Goal: Task Accomplishment & Management: Complete application form

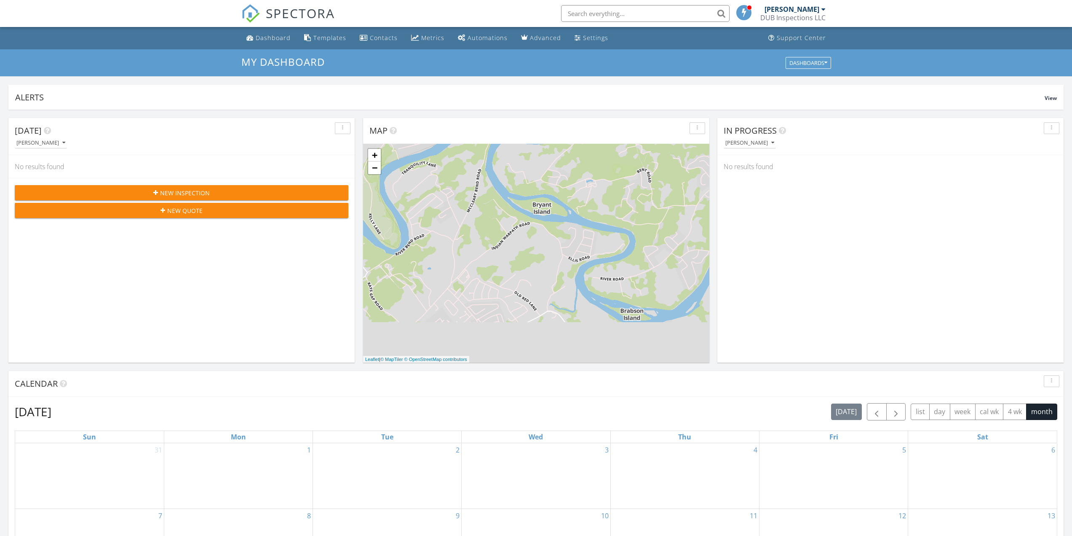
click at [198, 188] on span "New Inspection" at bounding box center [185, 192] width 50 height 9
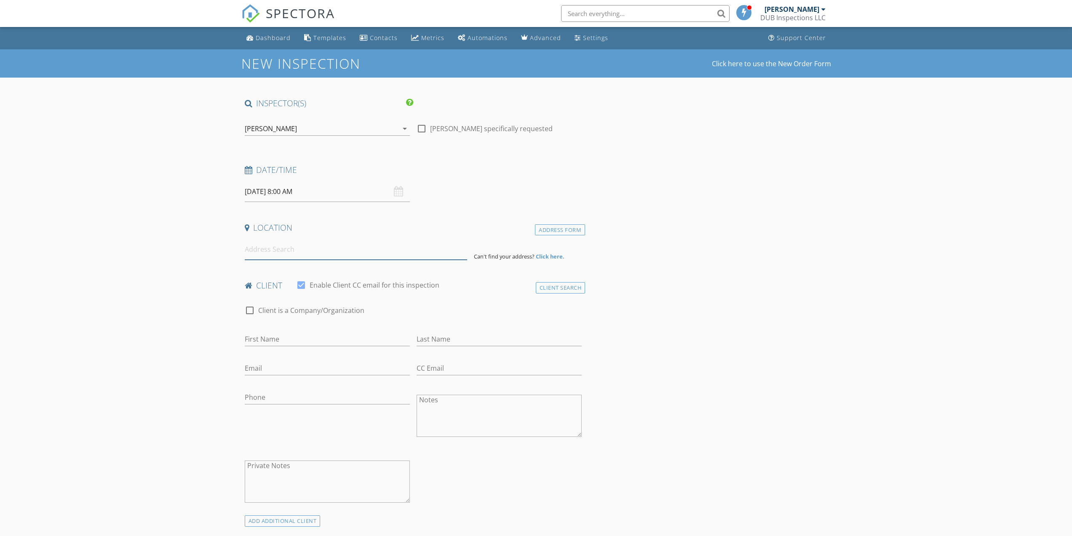
click at [318, 246] on input at bounding box center [356, 249] width 222 height 21
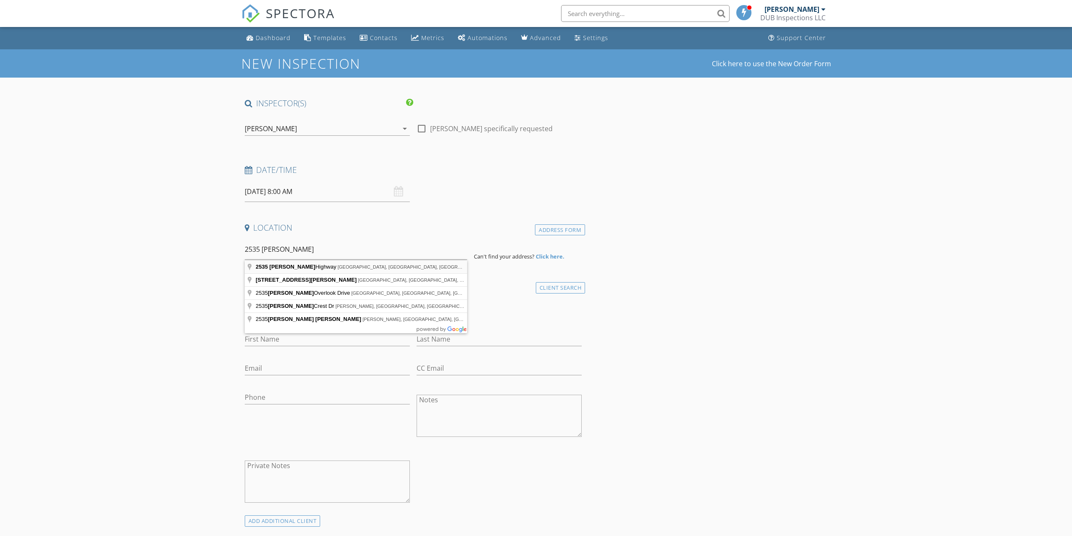
type input "2535 Chapman Highway, Sevierville, TN, USA"
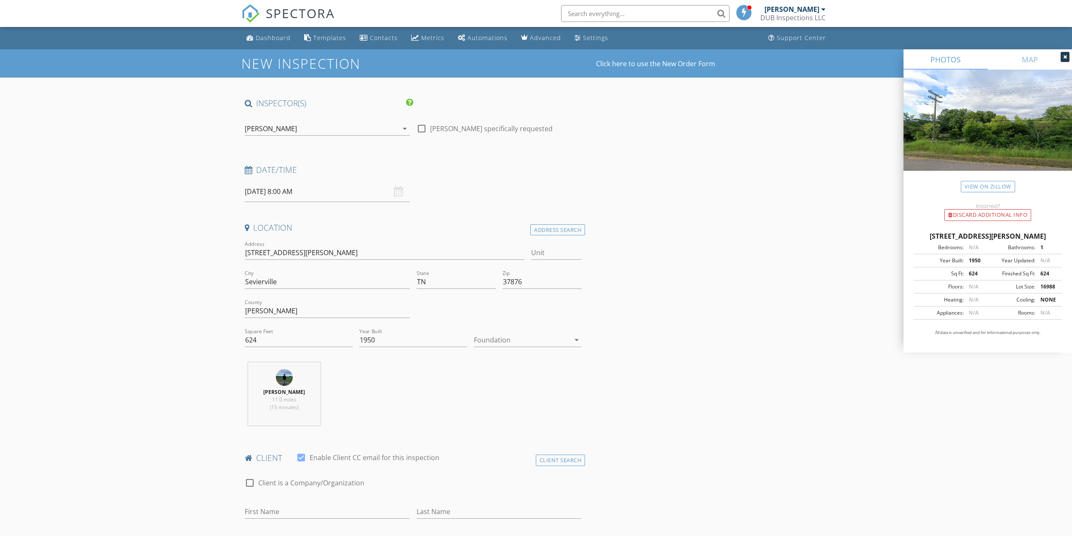
click at [552, 331] on div "Foundation arrow_drop_down" at bounding box center [528, 341] width 108 height 27
click at [551, 339] on div at bounding box center [522, 339] width 96 height 13
click at [530, 402] on div "Crawlspace" at bounding box center [528, 404] width 94 height 10
drag, startPoint x: 304, startPoint y: 345, endPoint x: 149, endPoint y: 347, distance: 155.5
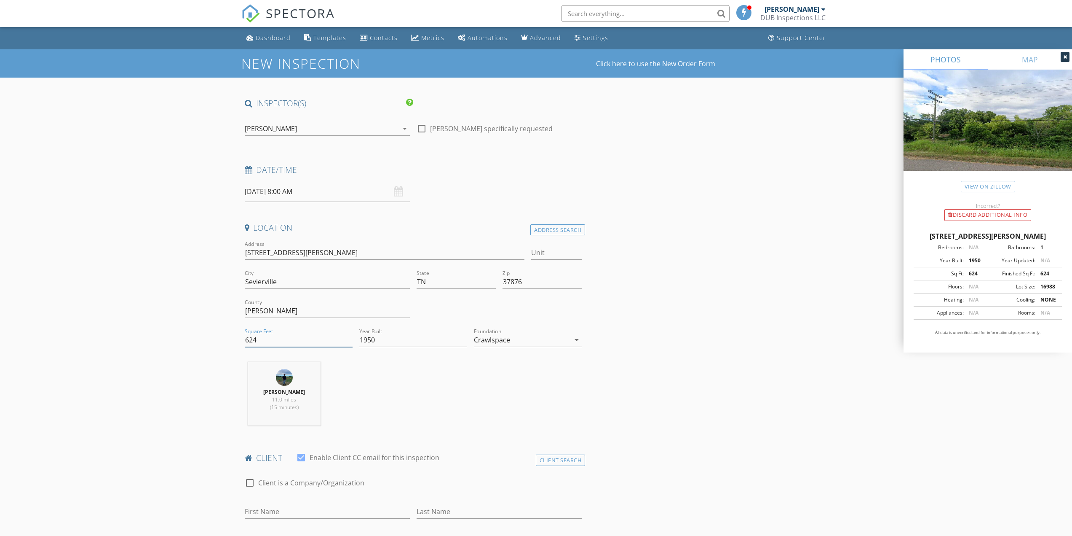
type input "1000"
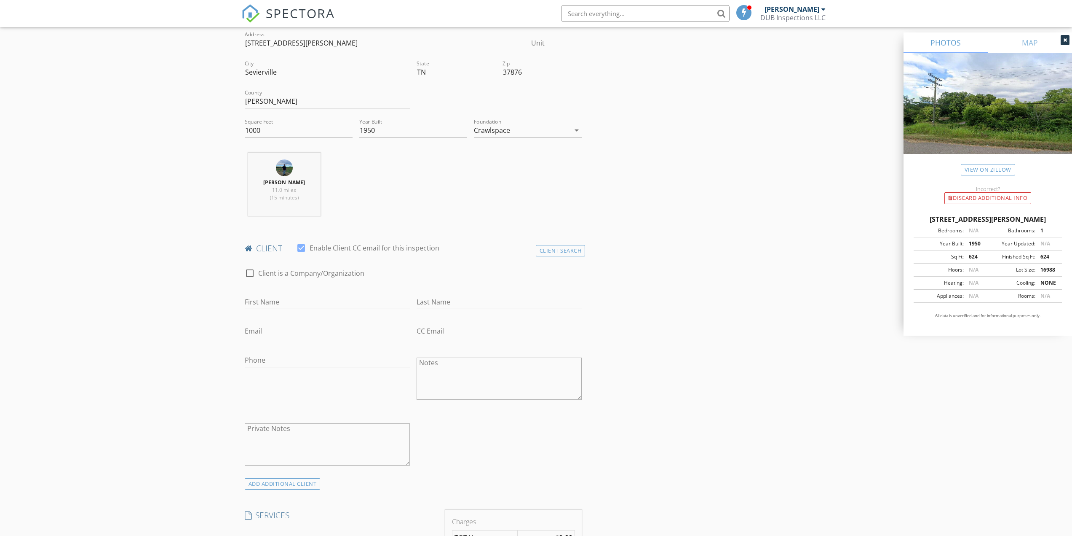
scroll to position [211, 0]
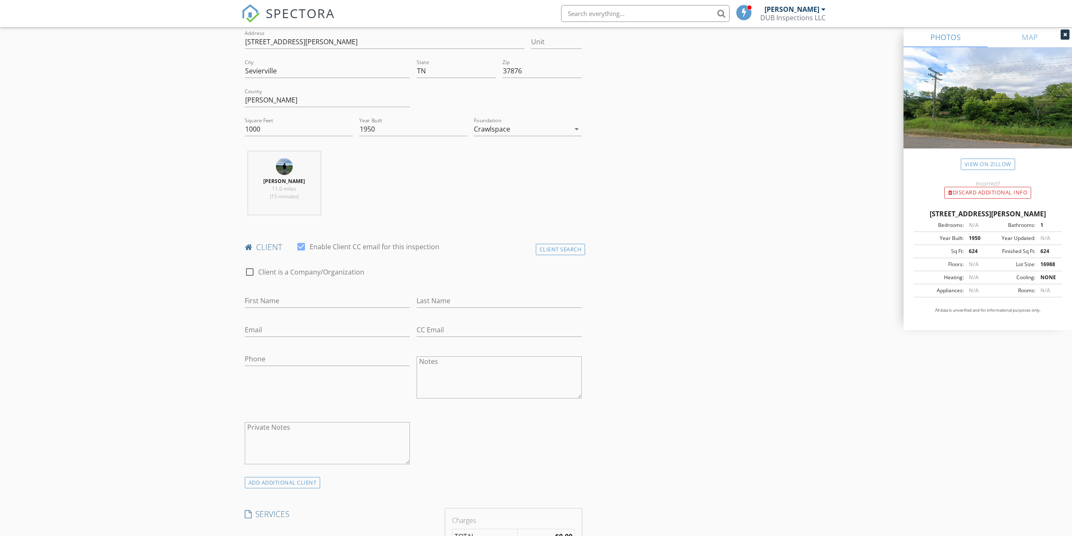
click at [322, 292] on div "First Name" at bounding box center [327, 302] width 165 height 27
click at [322, 298] on input "First Name" at bounding box center [327, 301] width 165 height 14
type input "Jacob"
click at [445, 299] on input "Last Name" at bounding box center [499, 301] width 165 height 14
type input "Deal"
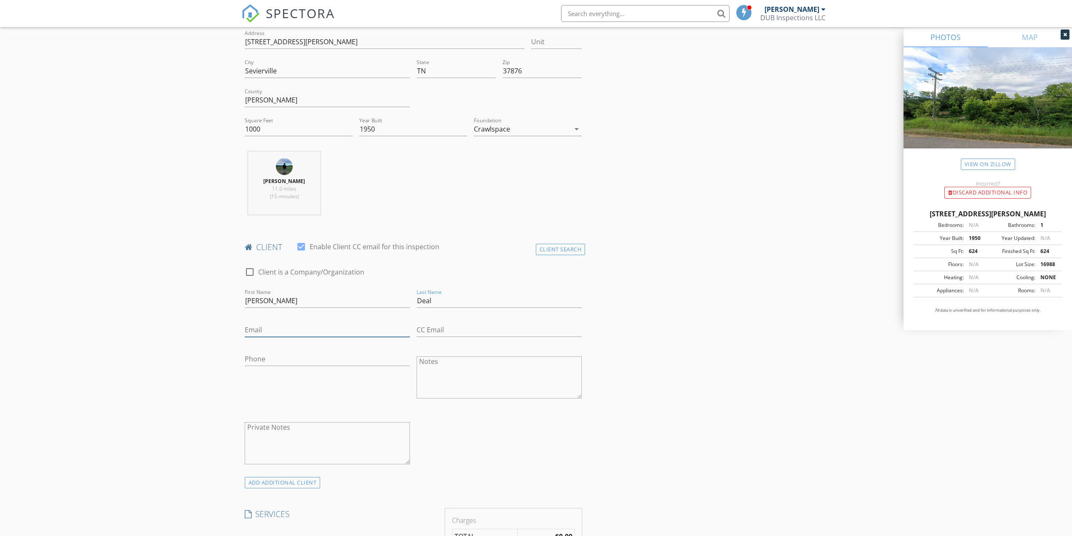
click at [291, 332] on input "Email" at bounding box center [327, 330] width 165 height 14
type input "jacobdeal21@gmail.com"
click at [295, 358] on input "Phone" at bounding box center [327, 359] width 165 height 14
type input "276-439-9590"
click at [578, 466] on div "check_box_outline_blank Client is a Company/Organization First Name Jacob Last …" at bounding box center [413, 367] width 344 height 218
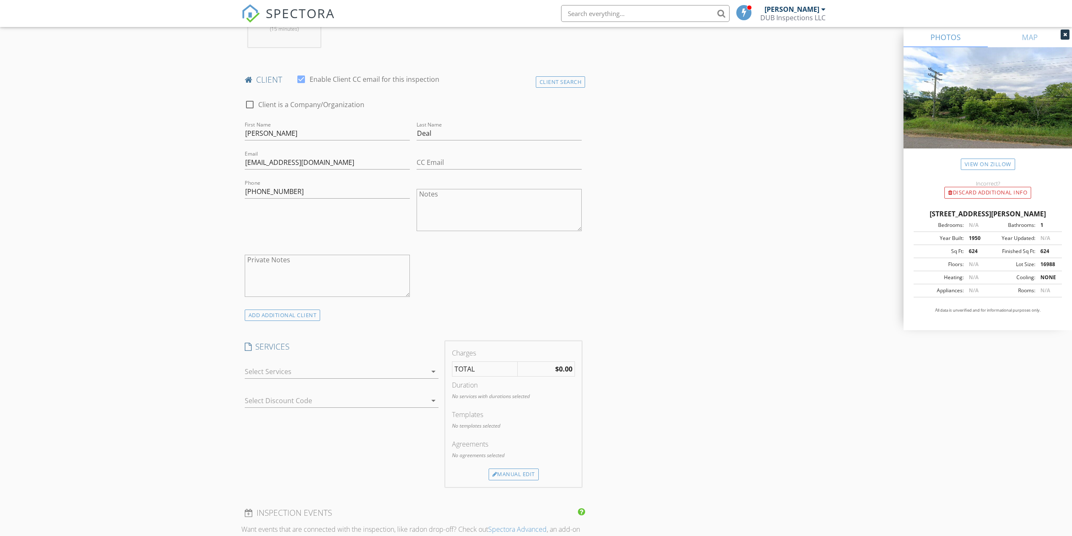
scroll to position [379, 0]
click at [370, 371] on div at bounding box center [336, 369] width 182 height 13
click at [311, 476] on div "Residential Inspection" at bounding box center [305, 474] width 70 height 10
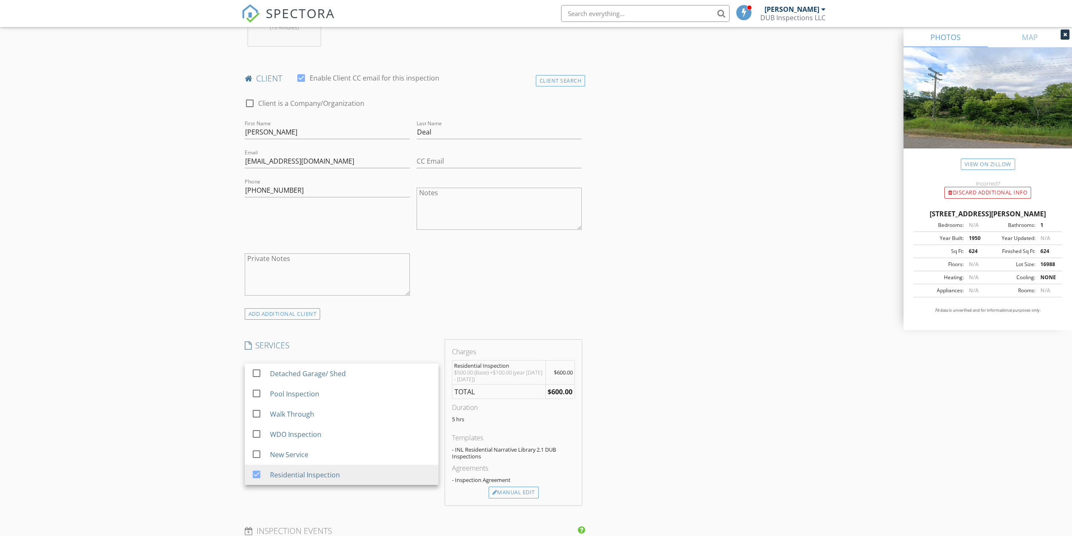
click at [147, 378] on div "New Inspection Click here to use the New Order Form INSPECTOR(S) check_box Dani…" at bounding box center [536, 437] width 1072 height 1535
click at [358, 400] on div at bounding box center [336, 398] width 182 height 13
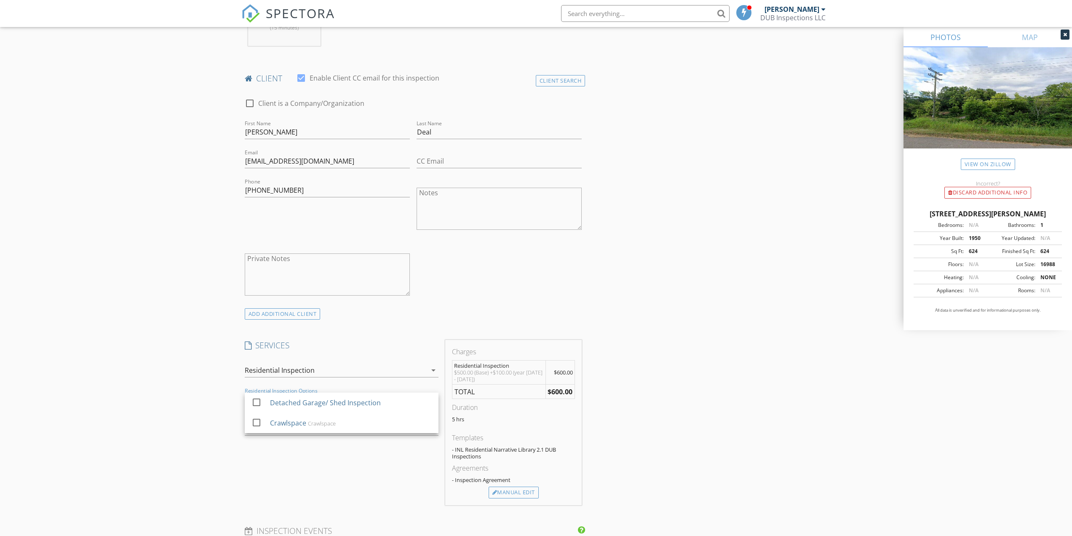
click at [284, 479] on div "SERVICES check_box_outline_blank Detached Garage/ Shed check_box_outline_blank …" at bounding box center [341, 422] width 201 height 165
click at [304, 424] on div at bounding box center [330, 427] width 170 height 13
click at [289, 445] on div "SERVICES check_box_outline_blank Detached Garage/ Shed check_box_outline_blank …" at bounding box center [341, 422] width 201 height 165
click at [289, 428] on div at bounding box center [330, 427] width 170 height 13
click at [331, 437] on div "10.0% off Detached Garage/ Shed, Residential Inspection" at bounding box center [336, 436] width 169 height 9
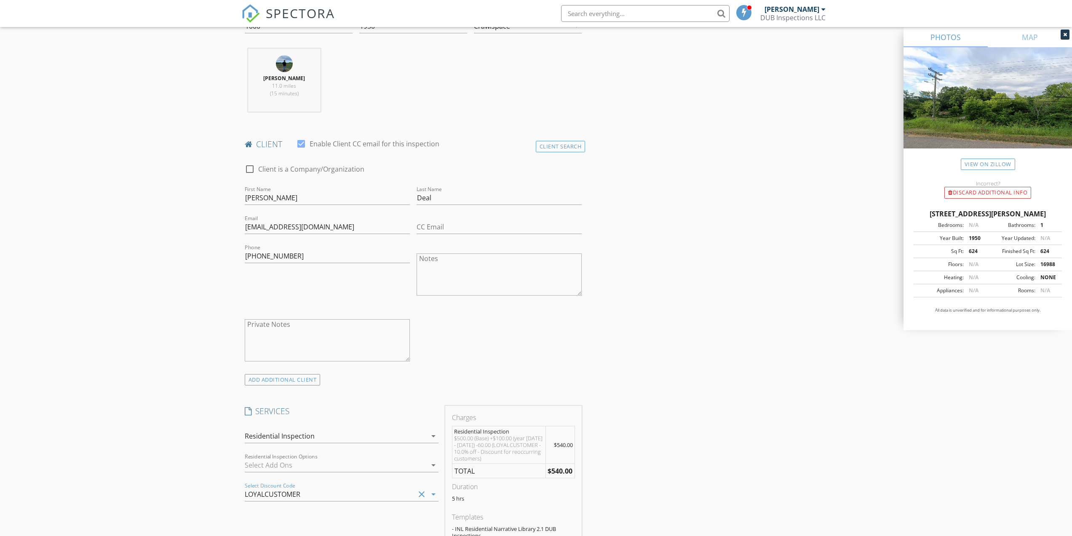
scroll to position [463, 0]
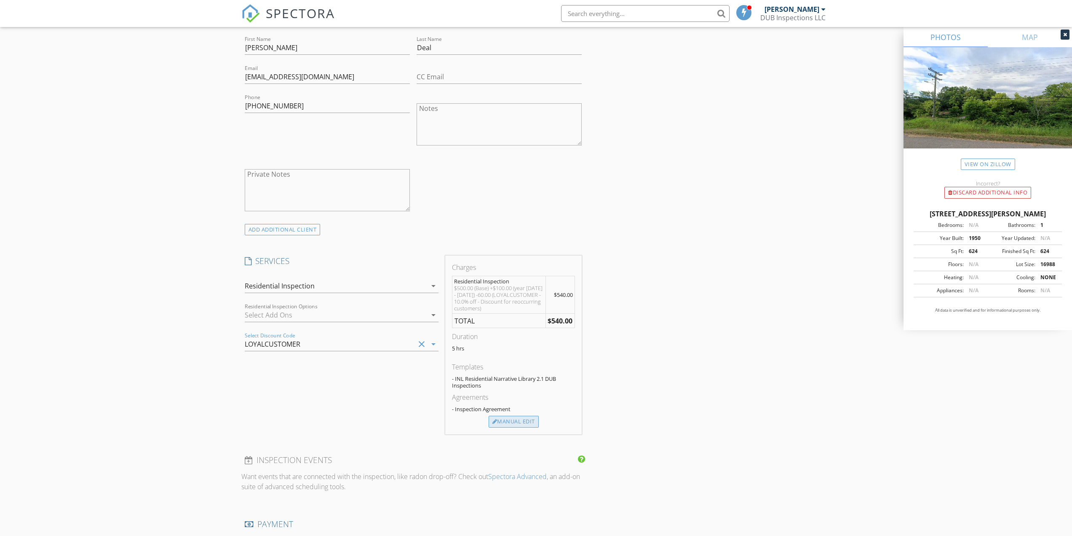
click at [526, 424] on div "Manual Edit" at bounding box center [514, 421] width 50 height 12
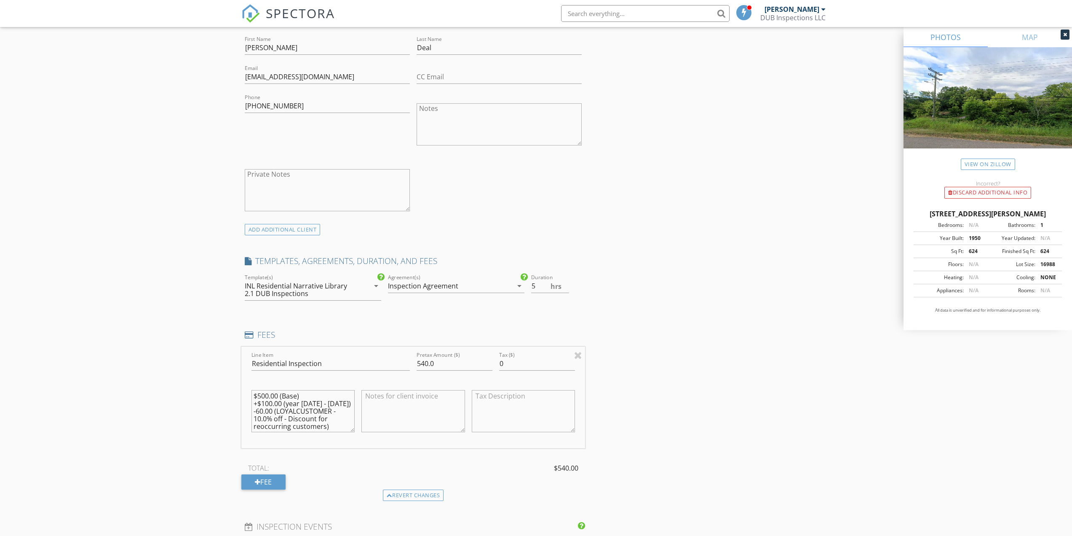
click at [271, 419] on textarea "$500.00 (Base) +$100.00 (year 1900 - 1960) -60.00 (LOYALCUSTOMER - 10.0% off - …" at bounding box center [304, 411] width 104 height 42
type textarea "$500.00 (Base) +$100.00 (year 1900 - 1960) -60.00 (LOYALCUSTOMER - $100 off - D…"
click at [426, 364] on input "540.0" at bounding box center [455, 363] width 76 height 14
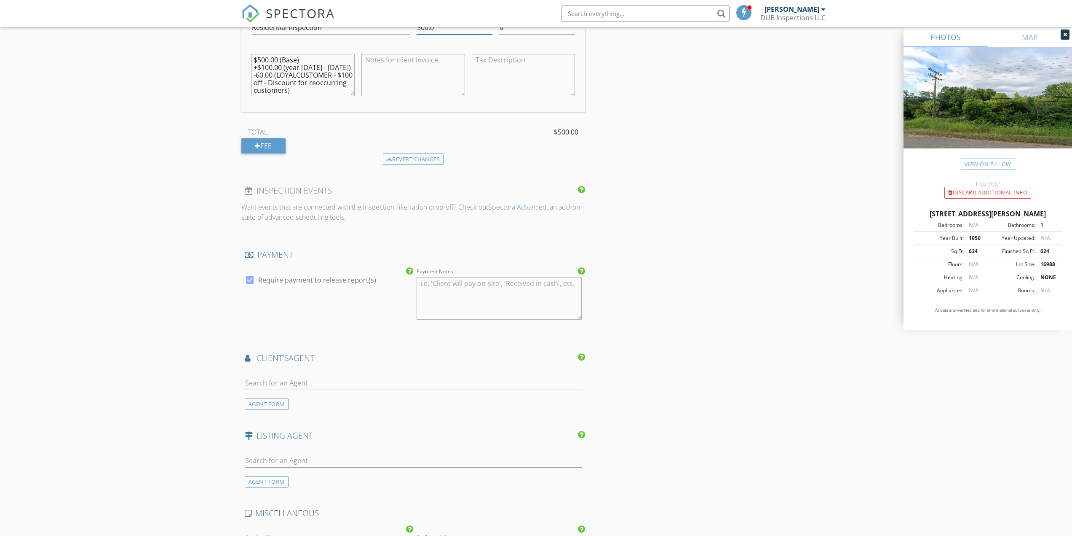
scroll to position [801, 0]
type input "500.0"
click at [327, 386] on input "text" at bounding box center [413, 382] width 337 height 14
type input "santos"
click at [323, 399] on div "Santos Sanchez" at bounding box center [305, 396] width 72 height 10
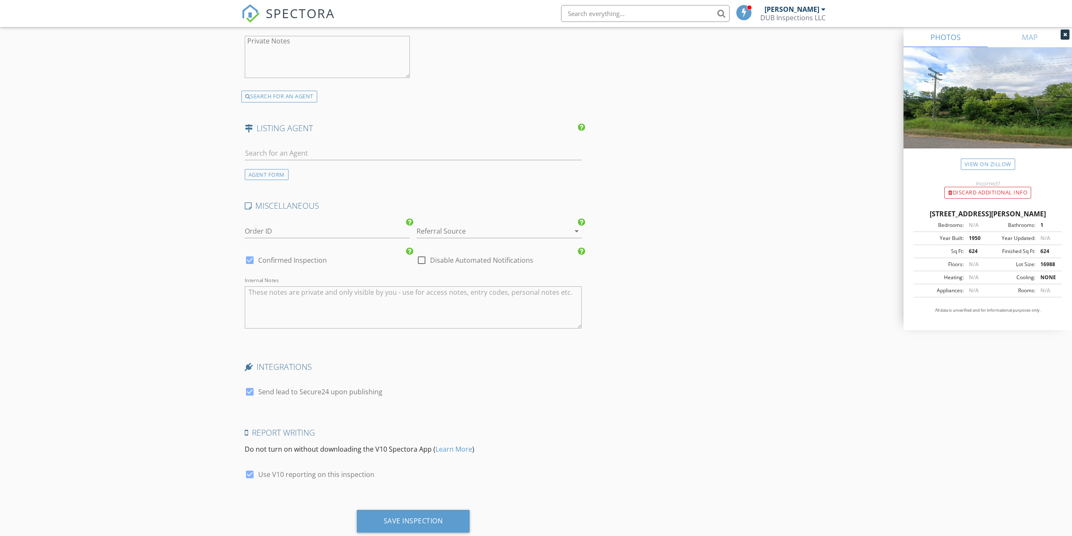
scroll to position [1321, 0]
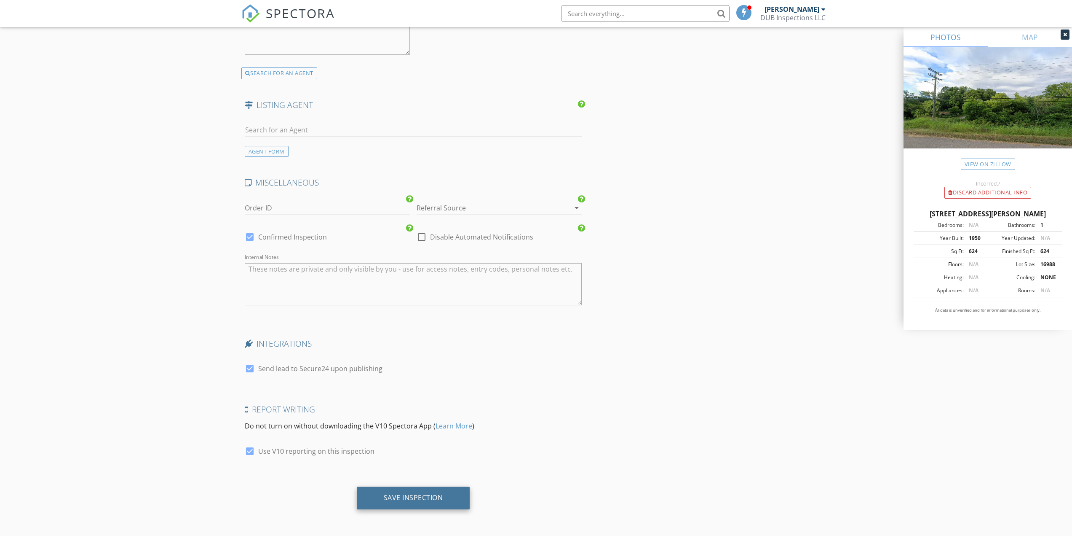
click at [429, 497] on div "Save Inspection" at bounding box center [413, 497] width 59 height 8
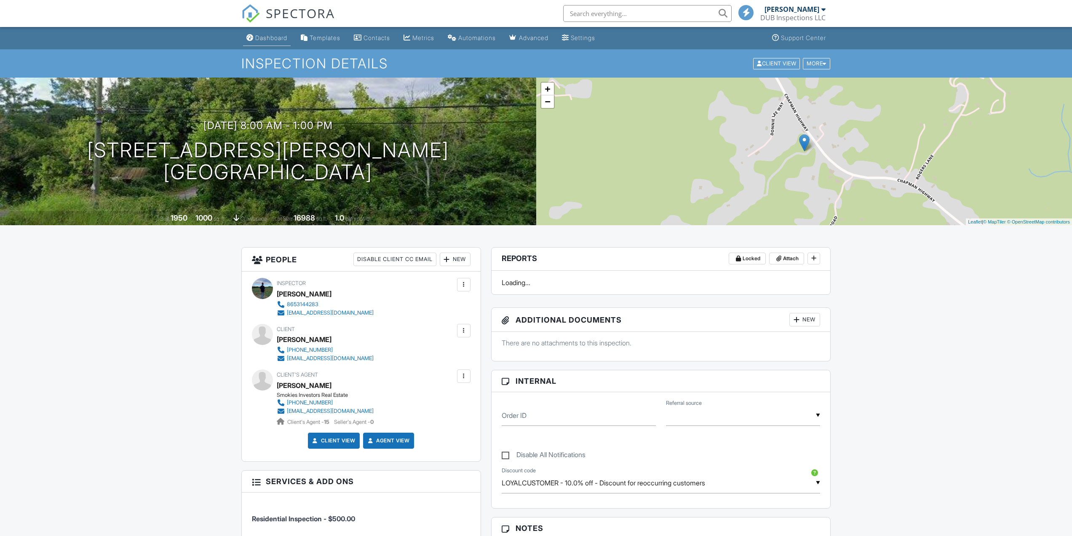
click at [257, 42] on link "Dashboard" at bounding box center [267, 38] width 48 height 16
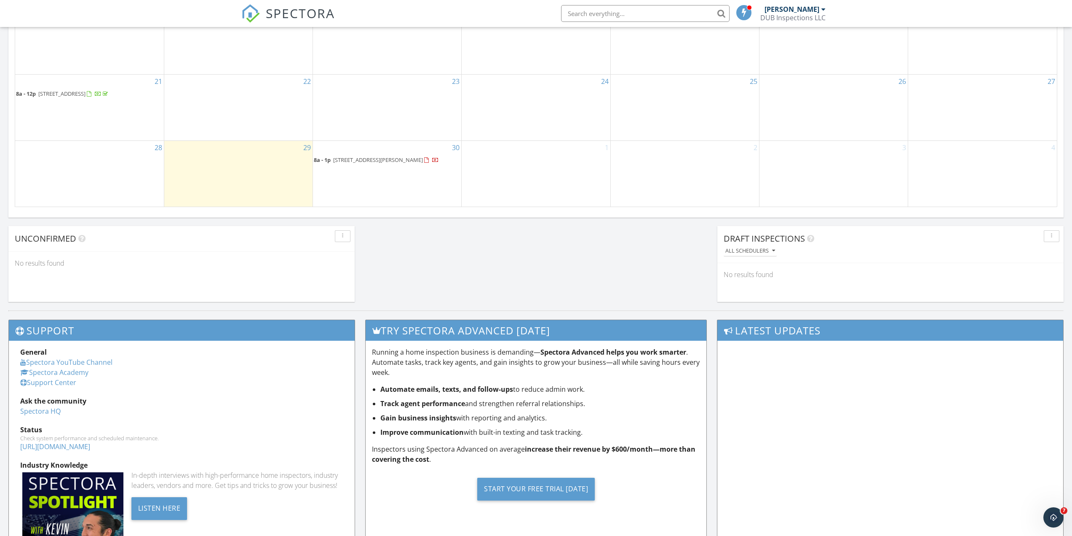
scroll to position [548, 0]
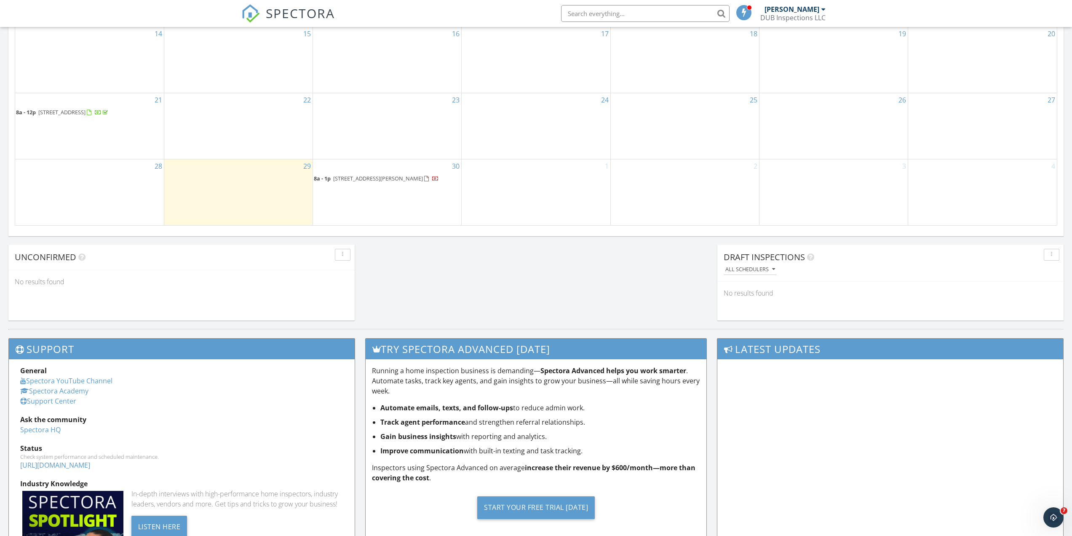
click at [337, 181] on span "2535 Chapman Hwy, Sevierville 37876" at bounding box center [378, 178] width 90 height 8
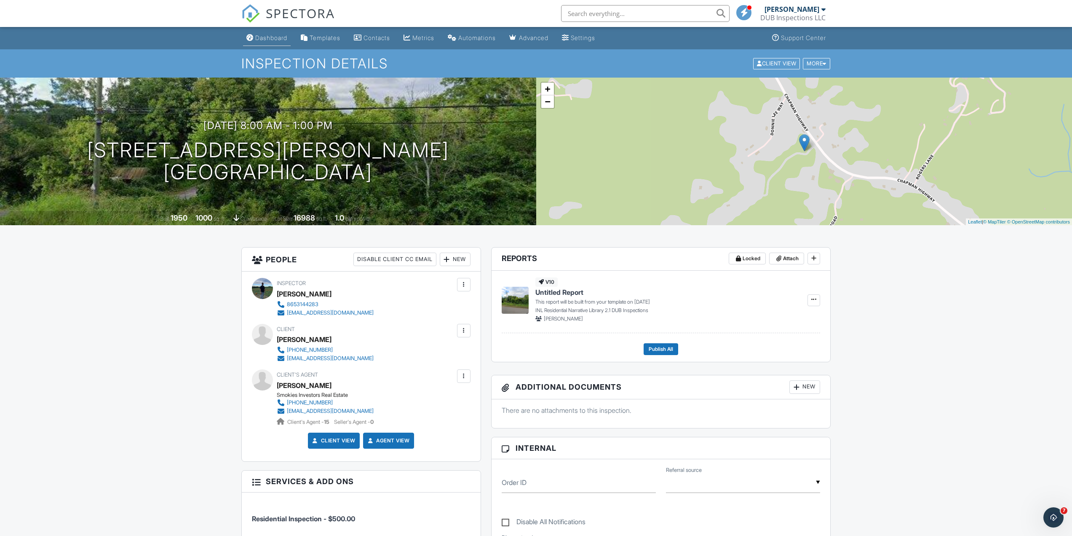
click at [261, 34] on div "Dashboard" at bounding box center [271, 37] width 32 height 7
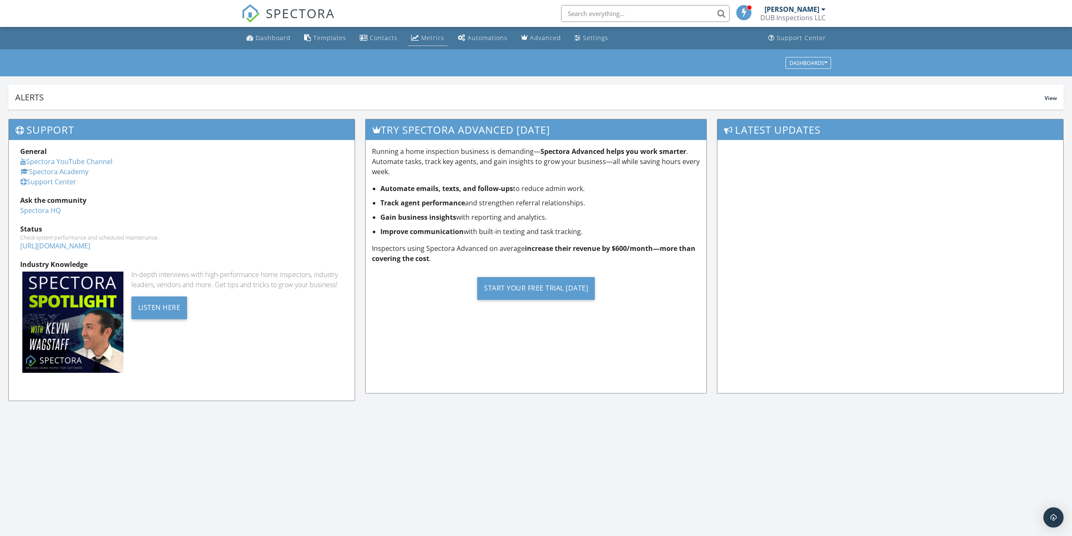
click at [424, 37] on div "Metrics" at bounding box center [432, 38] width 23 height 8
